Goal: Find specific page/section: Find specific page/section

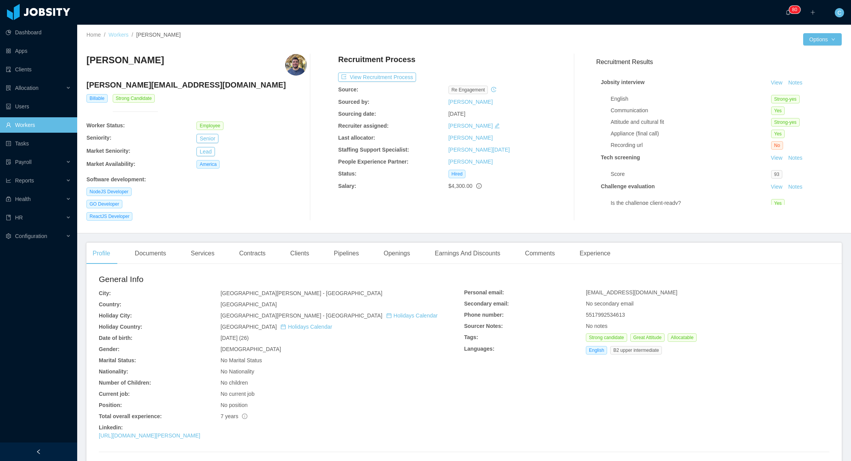
click at [122, 33] on link "Workers" at bounding box center [118, 35] width 20 height 6
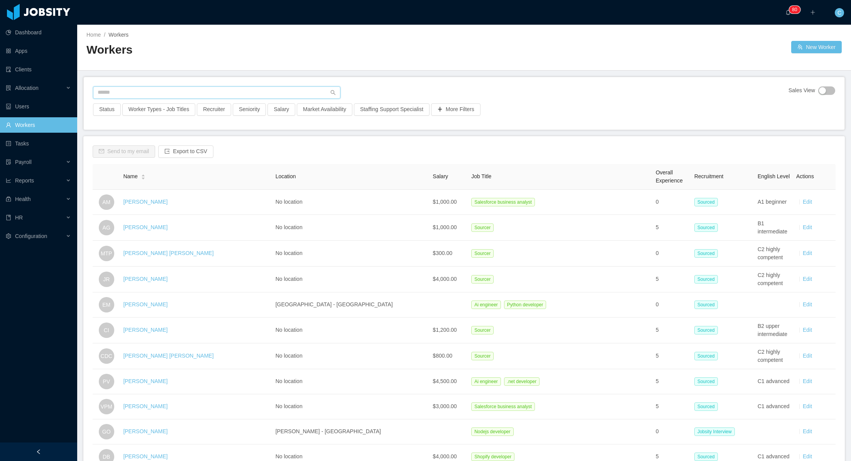
click at [158, 90] on input "text" at bounding box center [216, 92] width 247 height 12
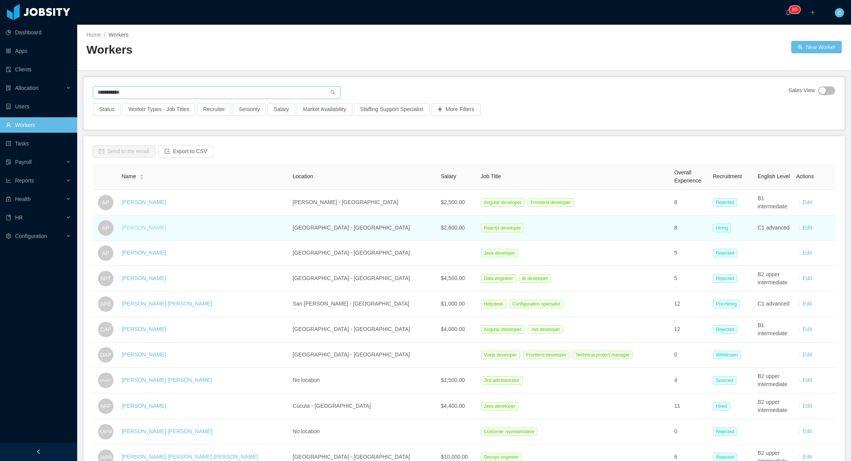
type input "**********"
click at [152, 228] on link "[PERSON_NAME]" at bounding box center [144, 228] width 44 height 6
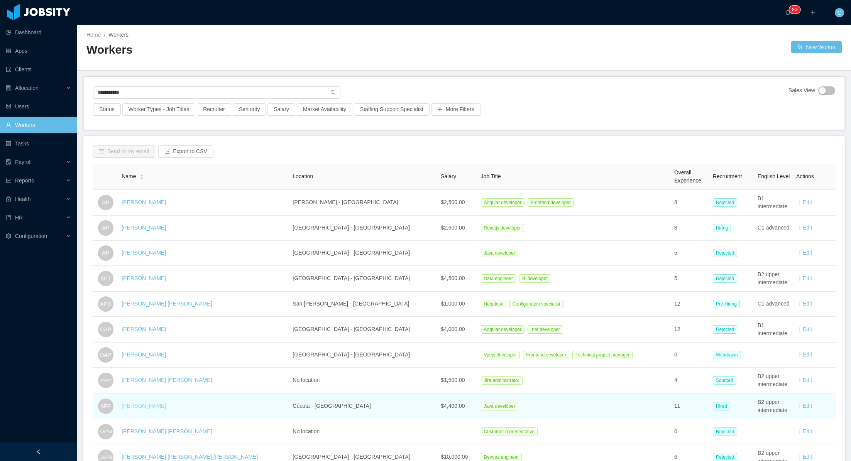
click at [156, 406] on link "[PERSON_NAME]" at bounding box center [144, 406] width 44 height 6
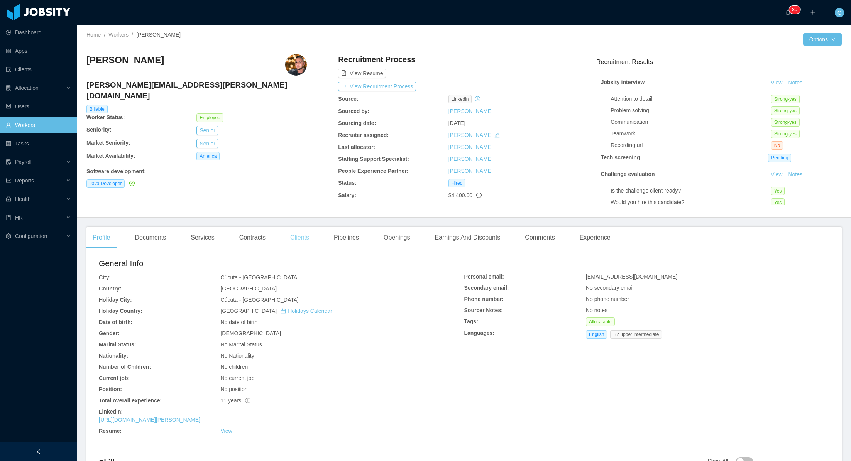
click at [307, 238] on div "Clients" at bounding box center [299, 238] width 31 height 22
